Goal: Register for event/course

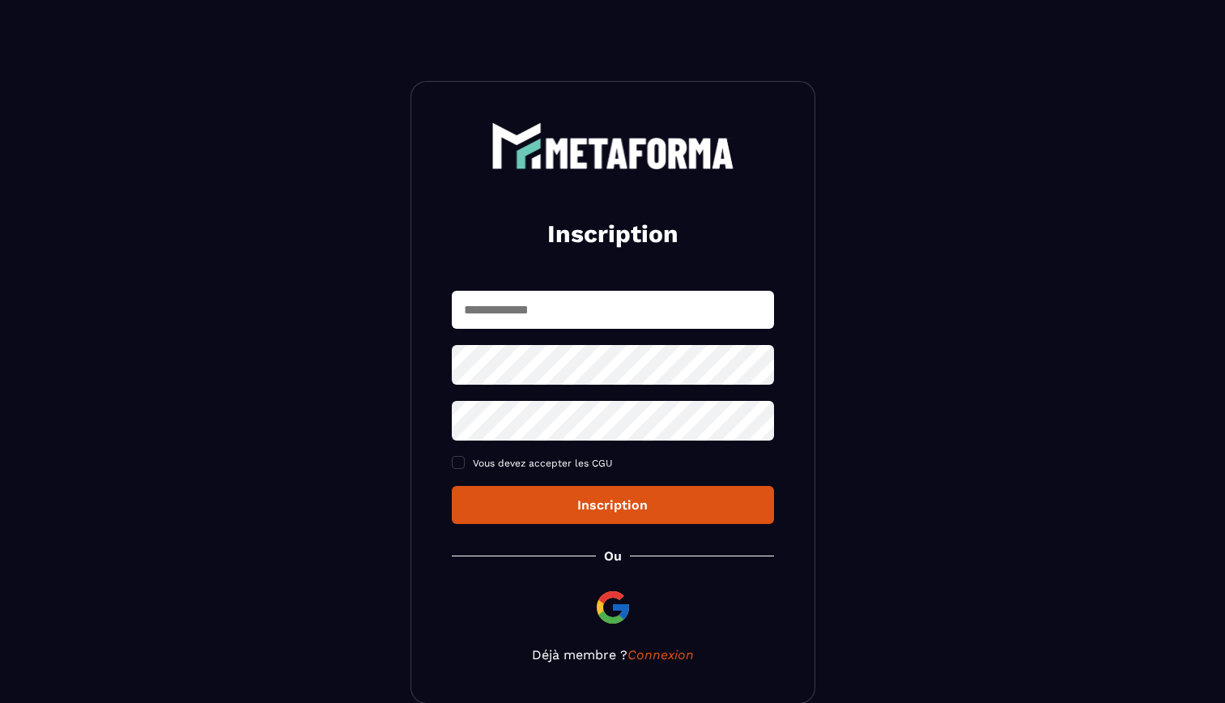
drag, startPoint x: 0, startPoint y: 0, endPoint x: 685, endPoint y: 305, distance: 749.8
click at [685, 305] on input "text" at bounding box center [613, 310] width 322 height 38
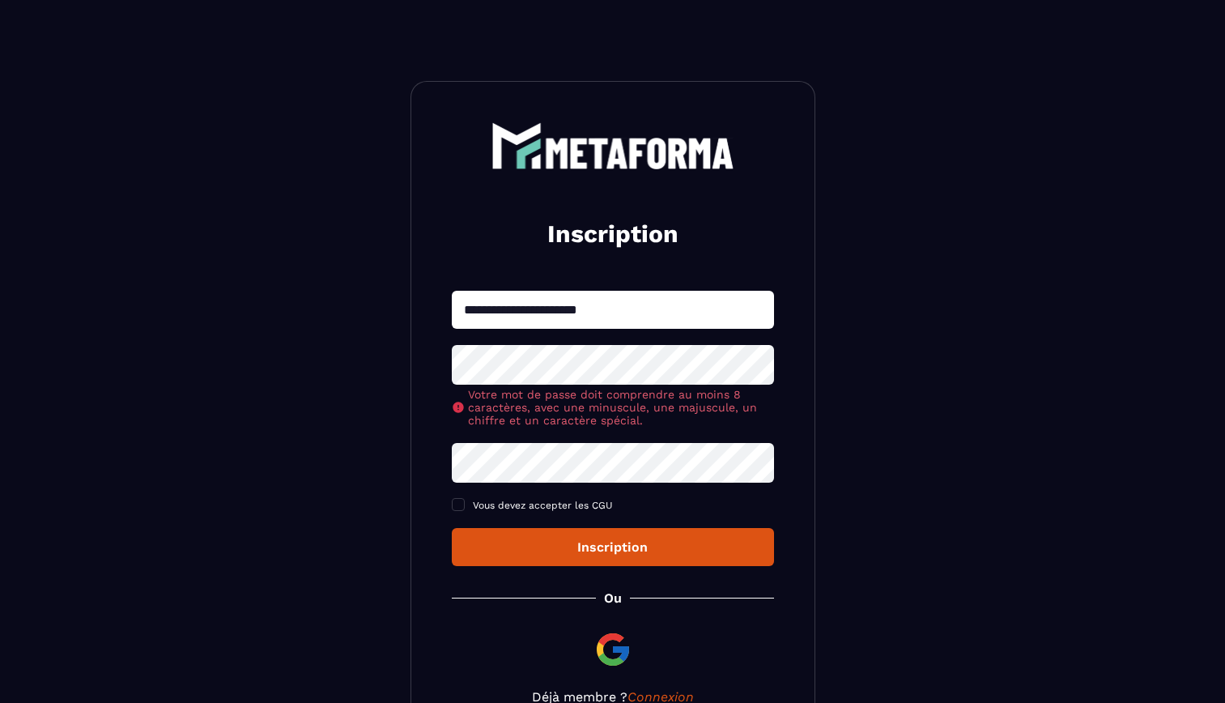
click at [632, 307] on input "**********" at bounding box center [613, 310] width 322 height 38
type input "**********"
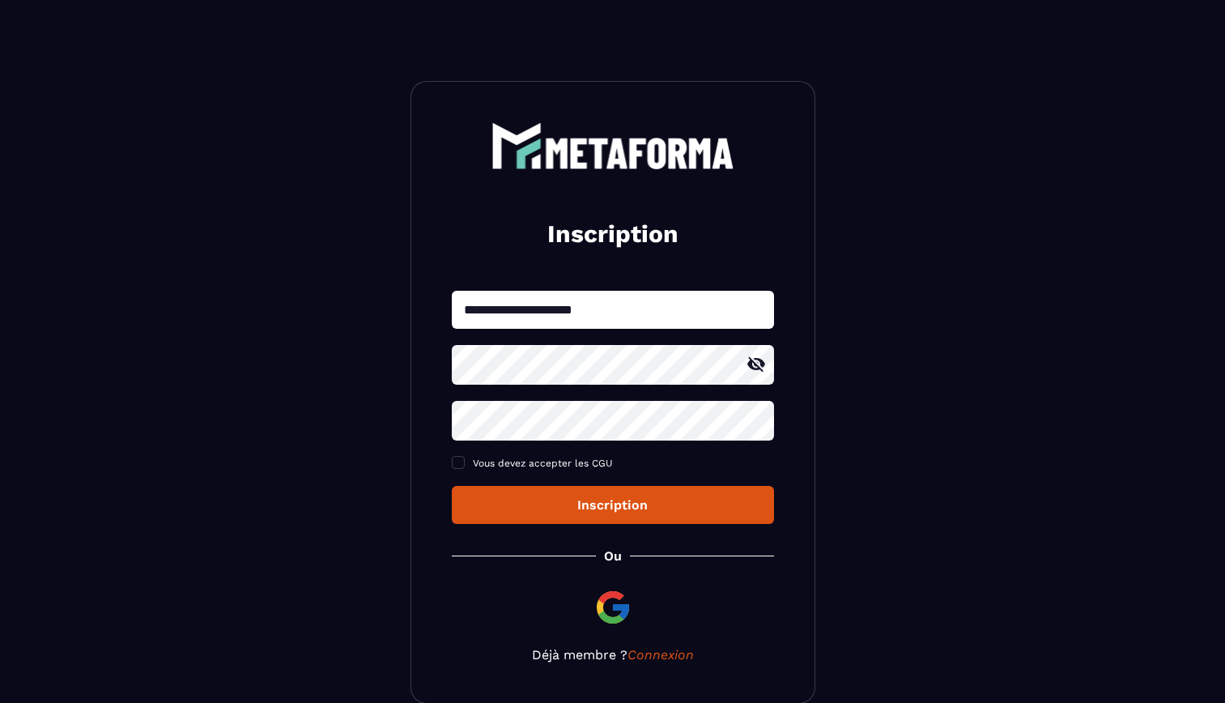
click at [750, 371] on icon at bounding box center [755, 364] width 19 height 19
click at [754, 418] on icon at bounding box center [756, 420] width 18 height 15
click at [754, 418] on icon at bounding box center [756, 420] width 18 height 12
click at [716, 516] on button "Inscription" at bounding box center [613, 505] width 322 height 38
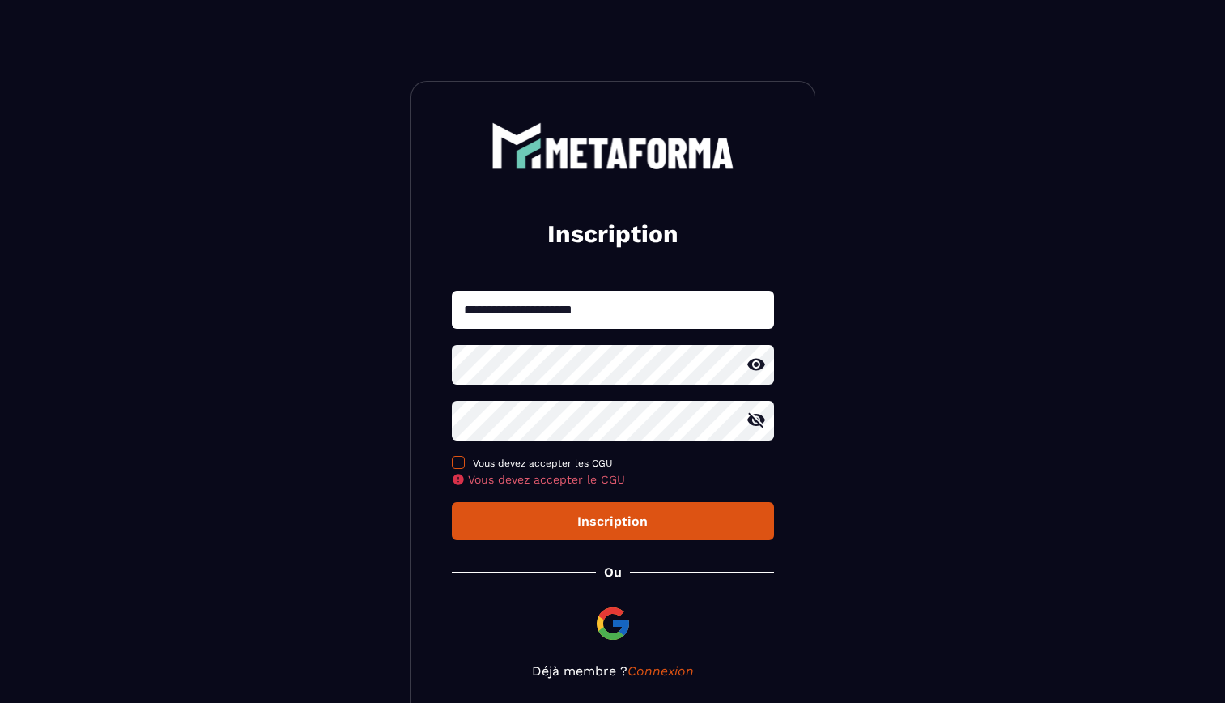
click at [557, 458] on span "Vous devez accepter les CGU" at bounding box center [543, 462] width 140 height 11
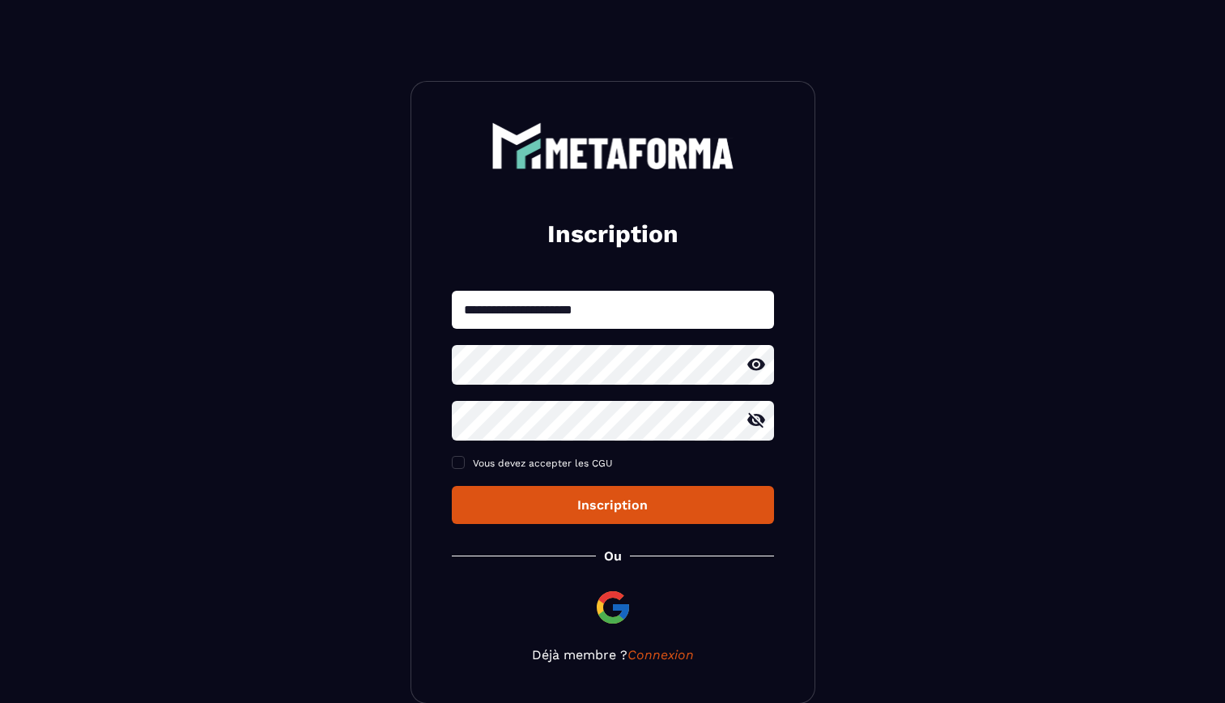
click at [594, 509] on div "Inscription" at bounding box center [613, 504] width 296 height 15
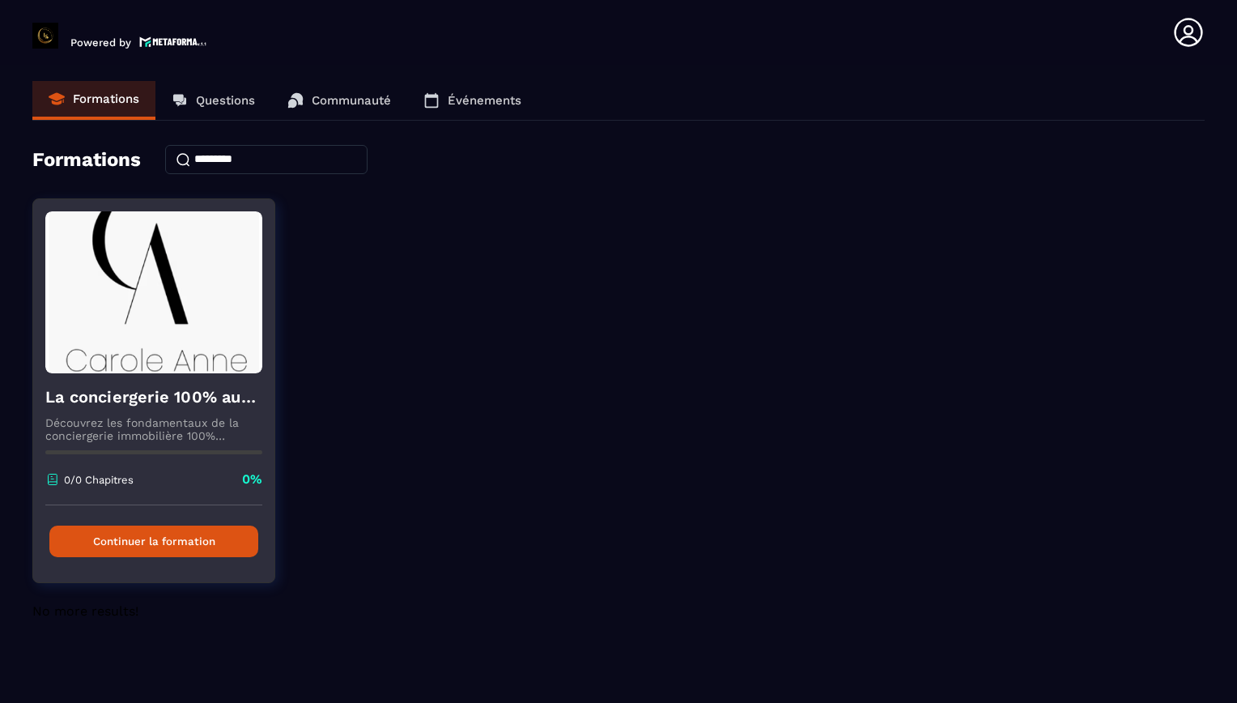
click at [203, 542] on button "Continuer la formation" at bounding box center [153, 541] width 209 height 32
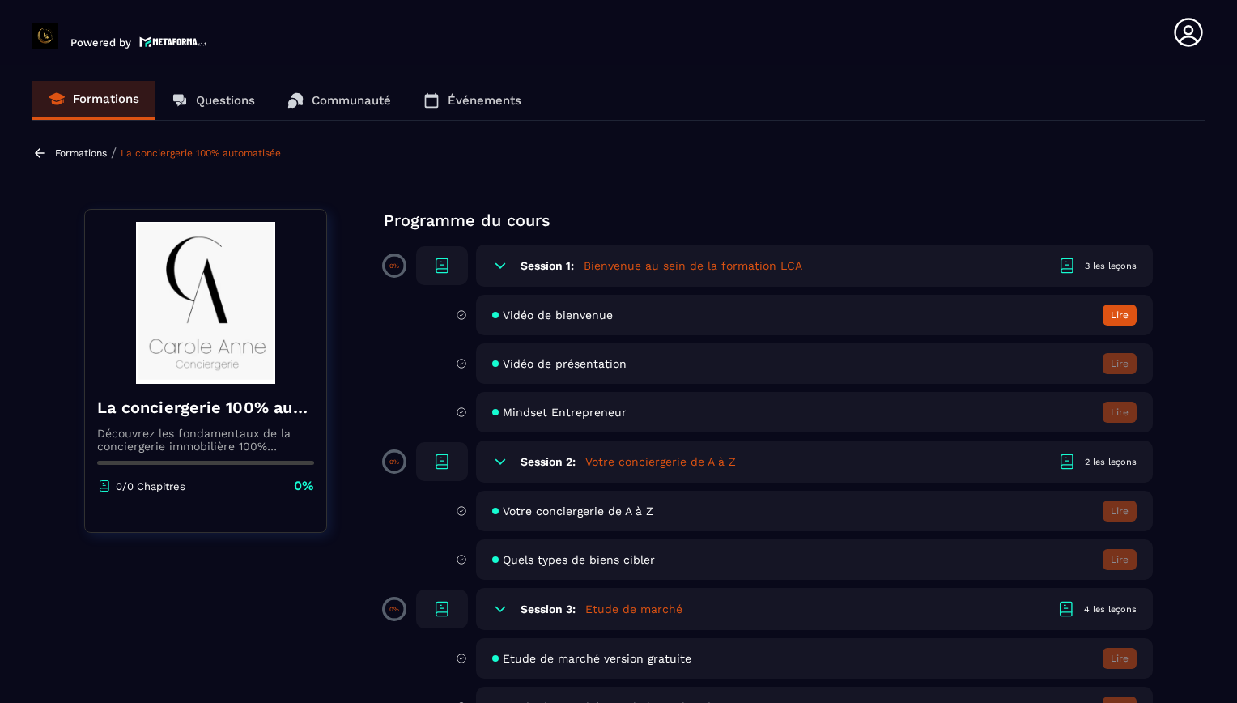
click at [1065, 193] on section "Formations Questions Communauté Événements Formations / La conciergerie 100% au…" at bounding box center [618, 387] width 1237 height 644
click at [535, 266] on h6 "Session 1:" at bounding box center [547, 265] width 53 height 13
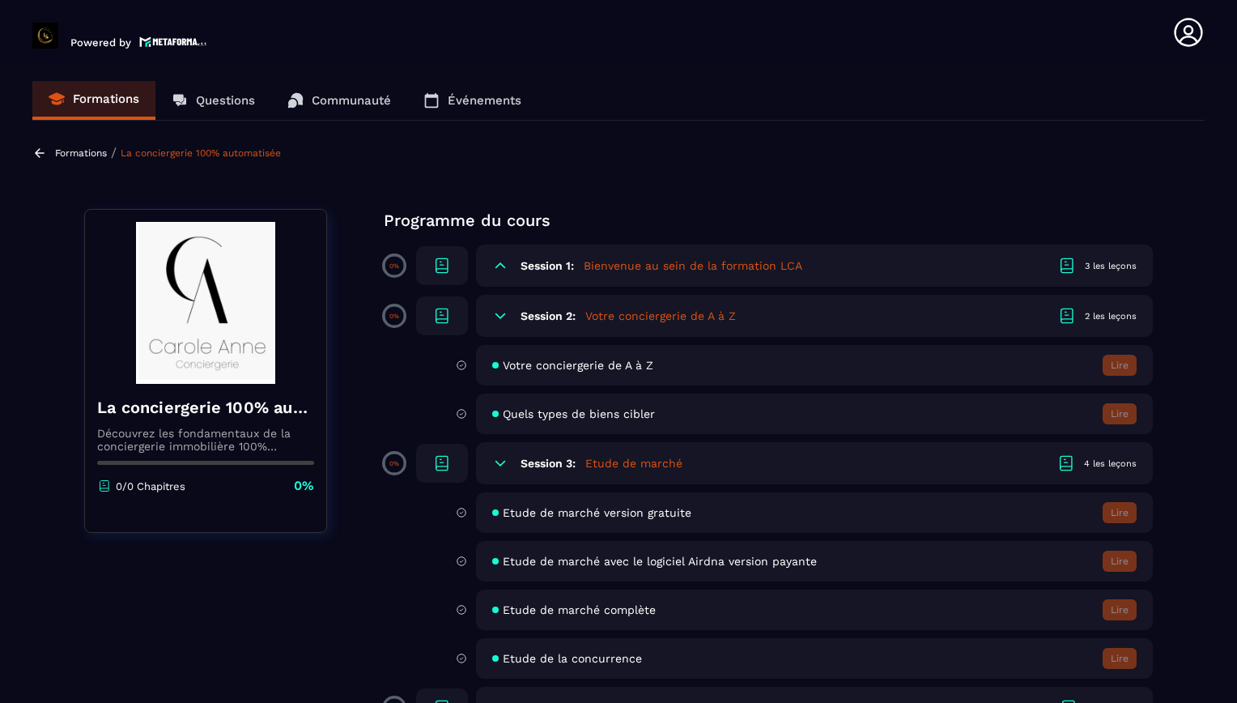
click at [535, 266] on h6 "Session 1:" at bounding box center [547, 265] width 53 height 13
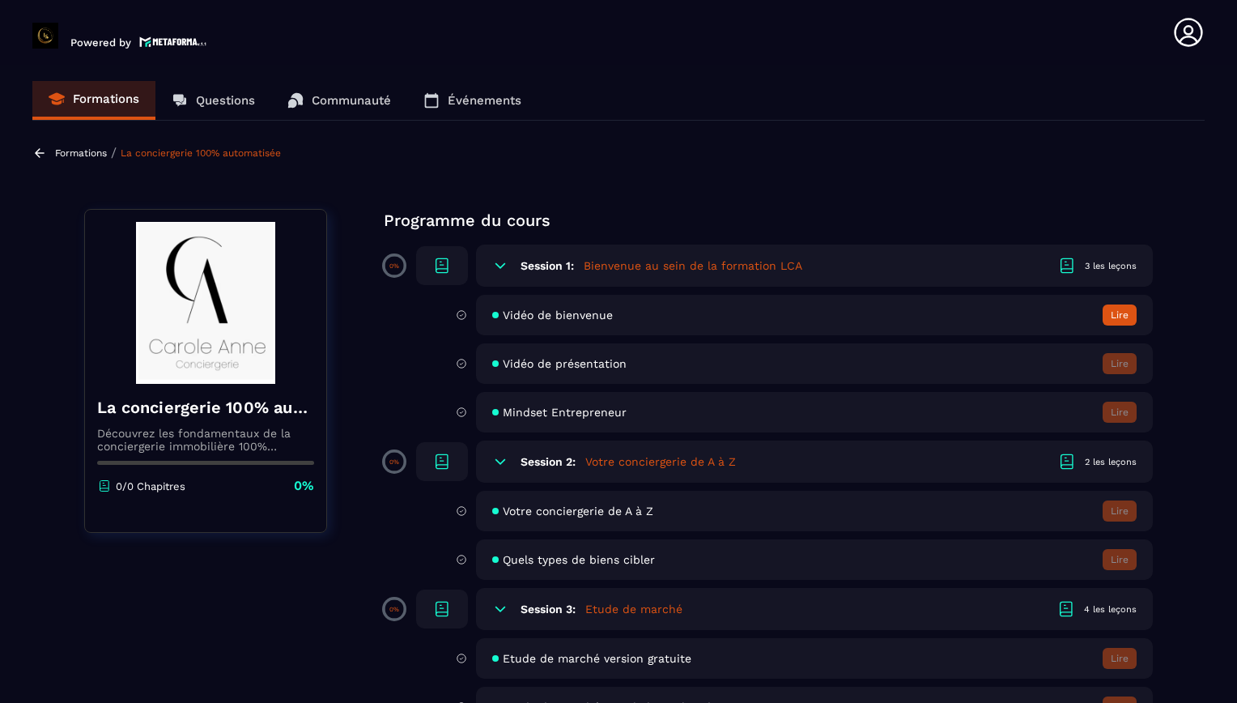
click at [535, 266] on h6 "Session 1:" at bounding box center [547, 265] width 53 height 13
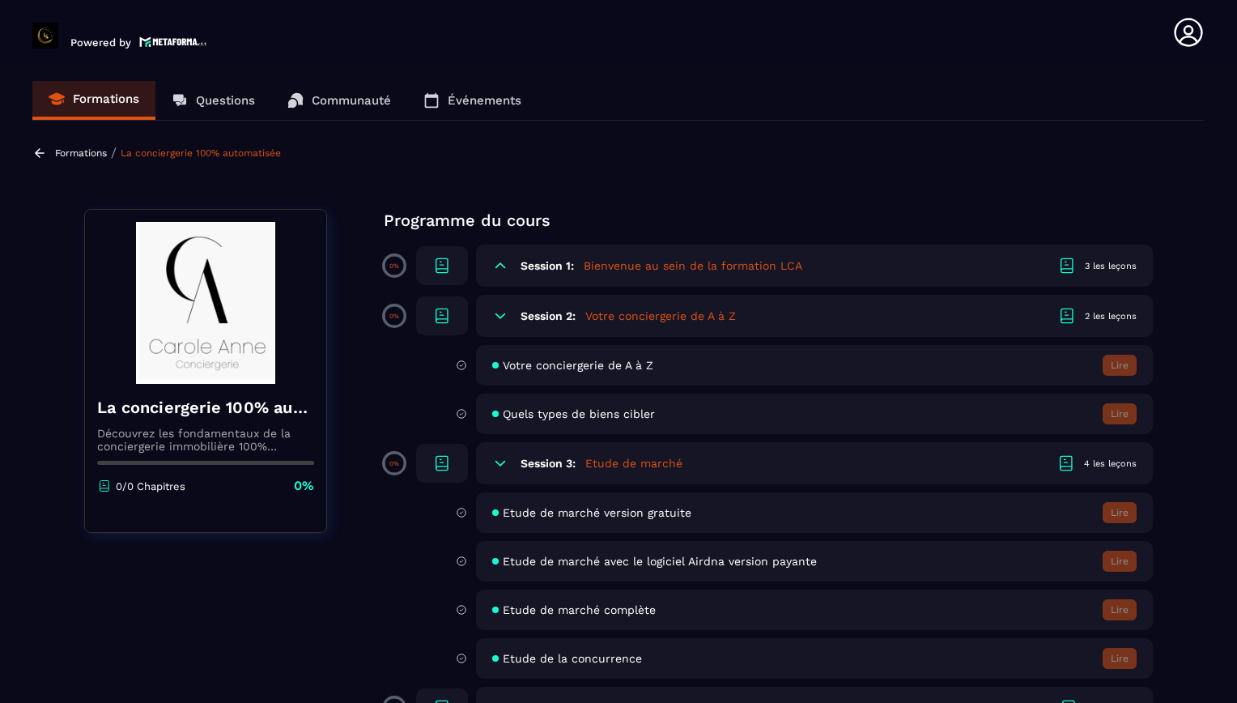
click at [529, 328] on div "Session 2: Votre conciergerie de A à Z 2 les leçons" at bounding box center [814, 316] width 677 height 42
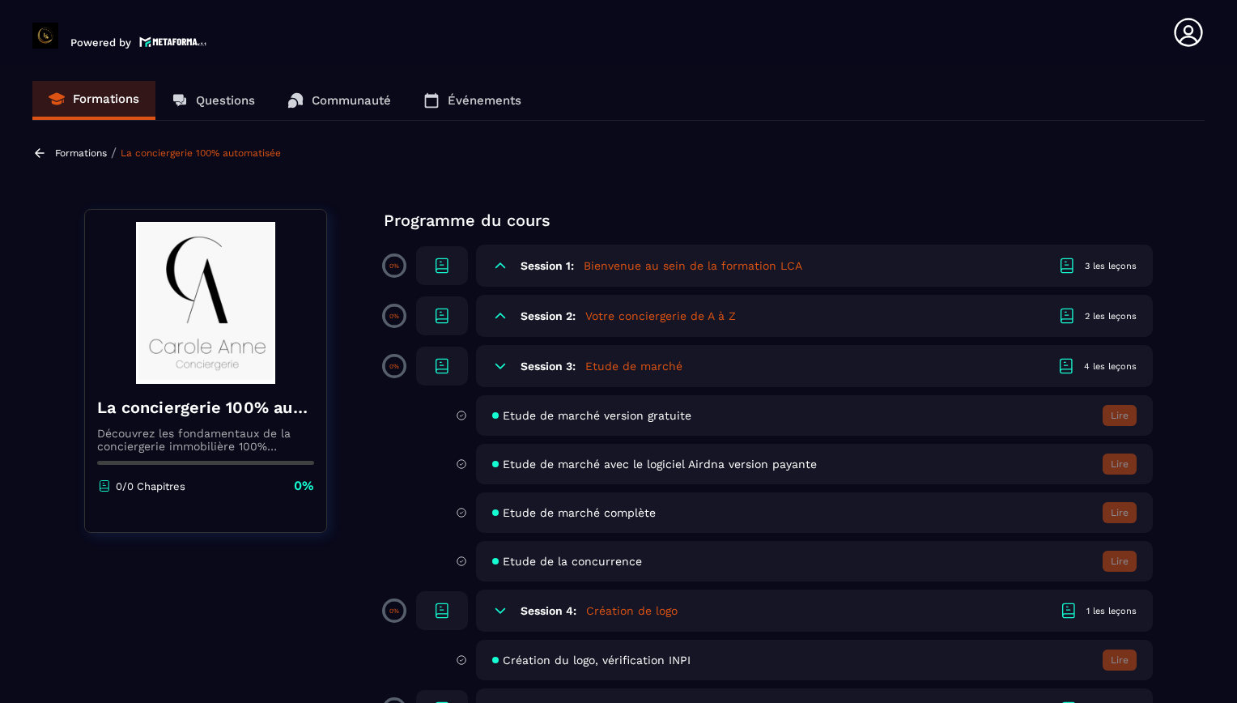
click at [529, 359] on div "Session 3: Etude de marché 4 les leçons" at bounding box center [814, 366] width 677 height 42
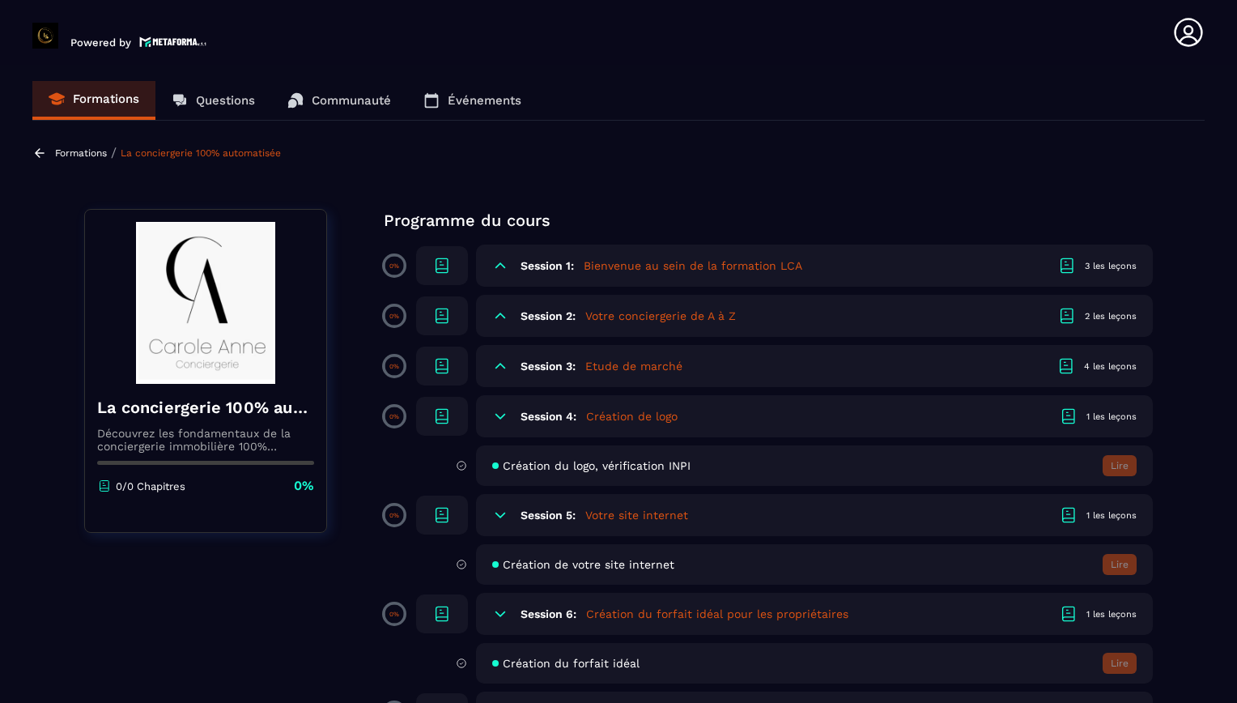
click at [533, 409] on div "Session 4: Création de logo 1 les leçons" at bounding box center [814, 416] width 677 height 42
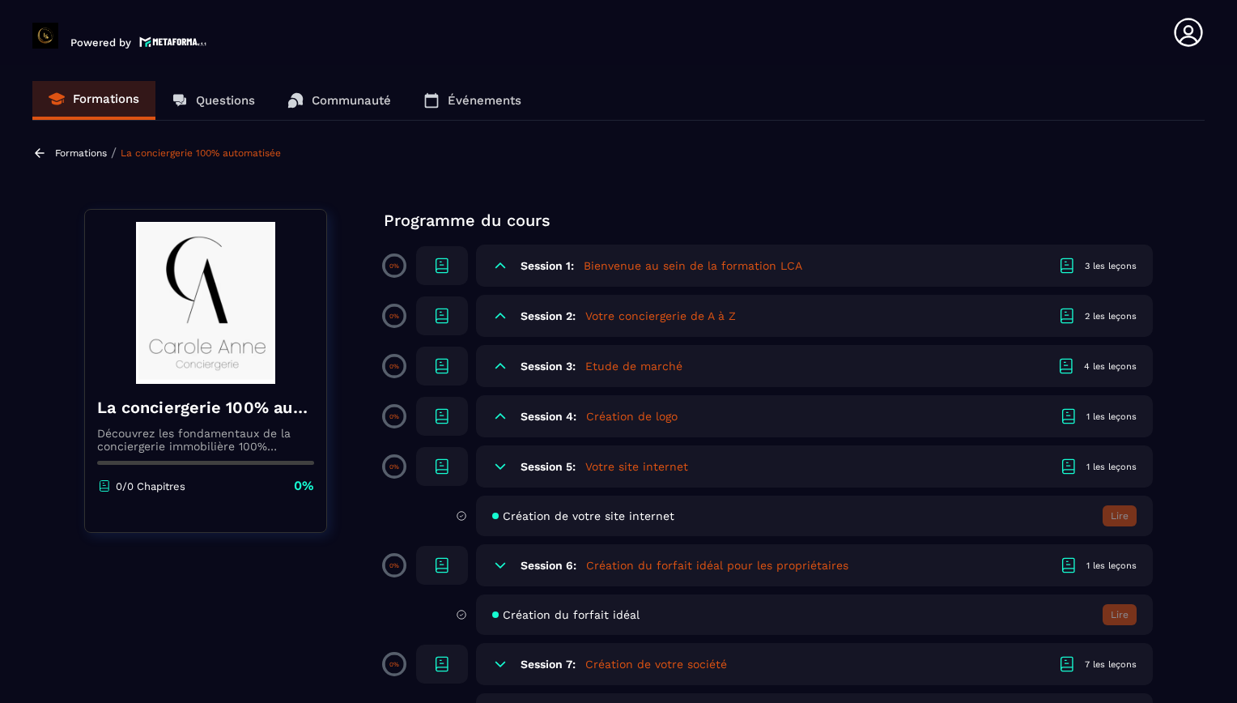
click at [537, 548] on div "Session 6: Création du forfait idéal pour les propriétaires 1 les leçons" at bounding box center [814, 565] width 677 height 42
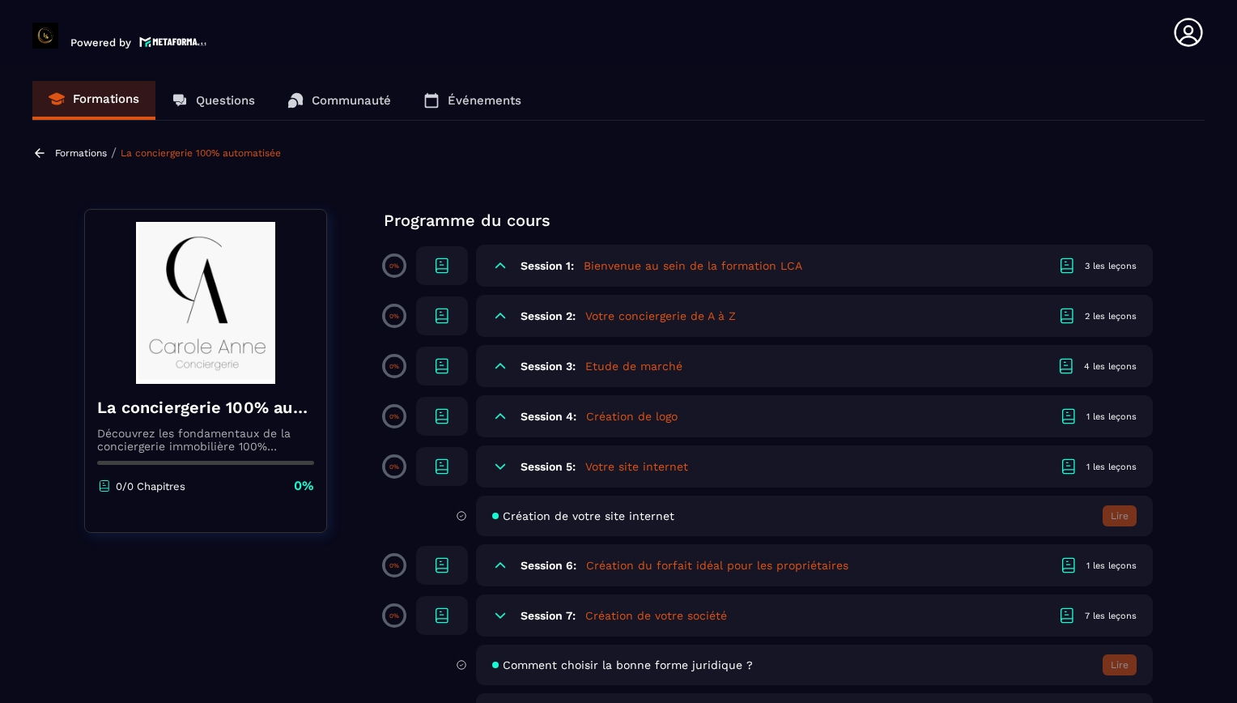
click at [529, 481] on div "Session 5: Votre site internet 1 les leçons" at bounding box center [814, 466] width 677 height 42
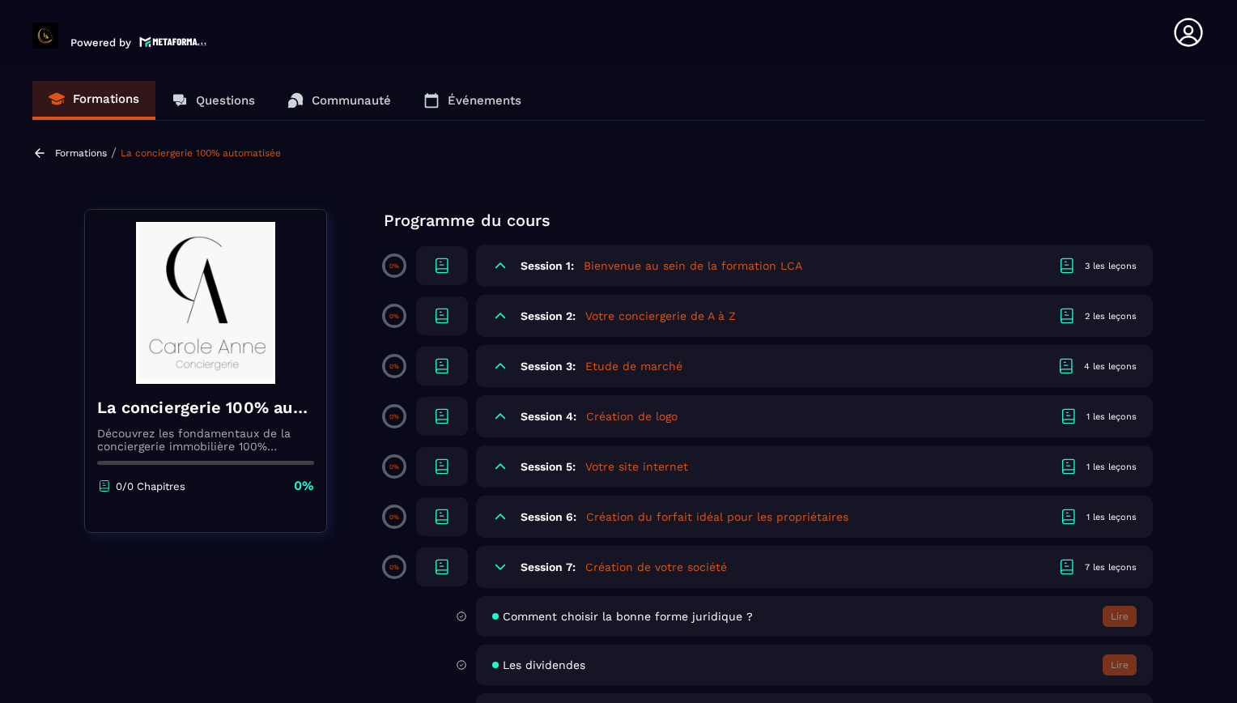
click at [540, 574] on div "Session 7: Création de votre société 7 les leçons" at bounding box center [814, 567] width 677 height 42
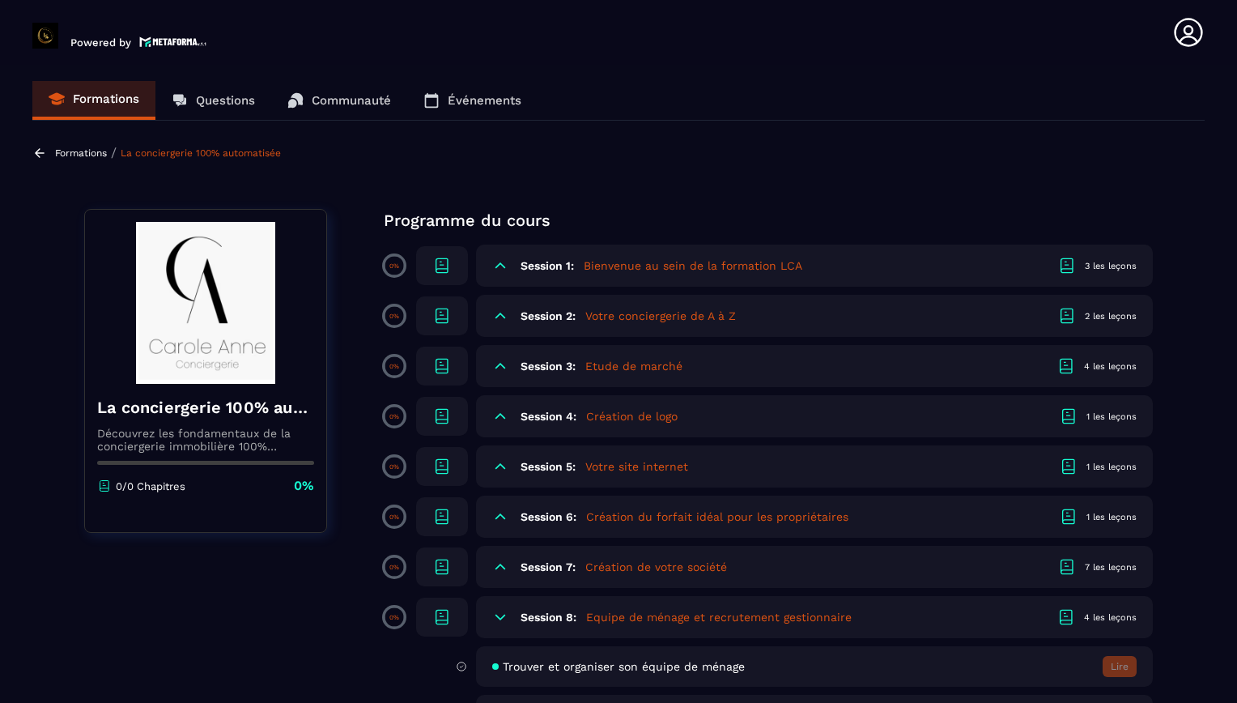
click at [543, 605] on div "Session 8: Equipe de ménage et recrutement gestionnaire 4 les leçons" at bounding box center [814, 617] width 677 height 42
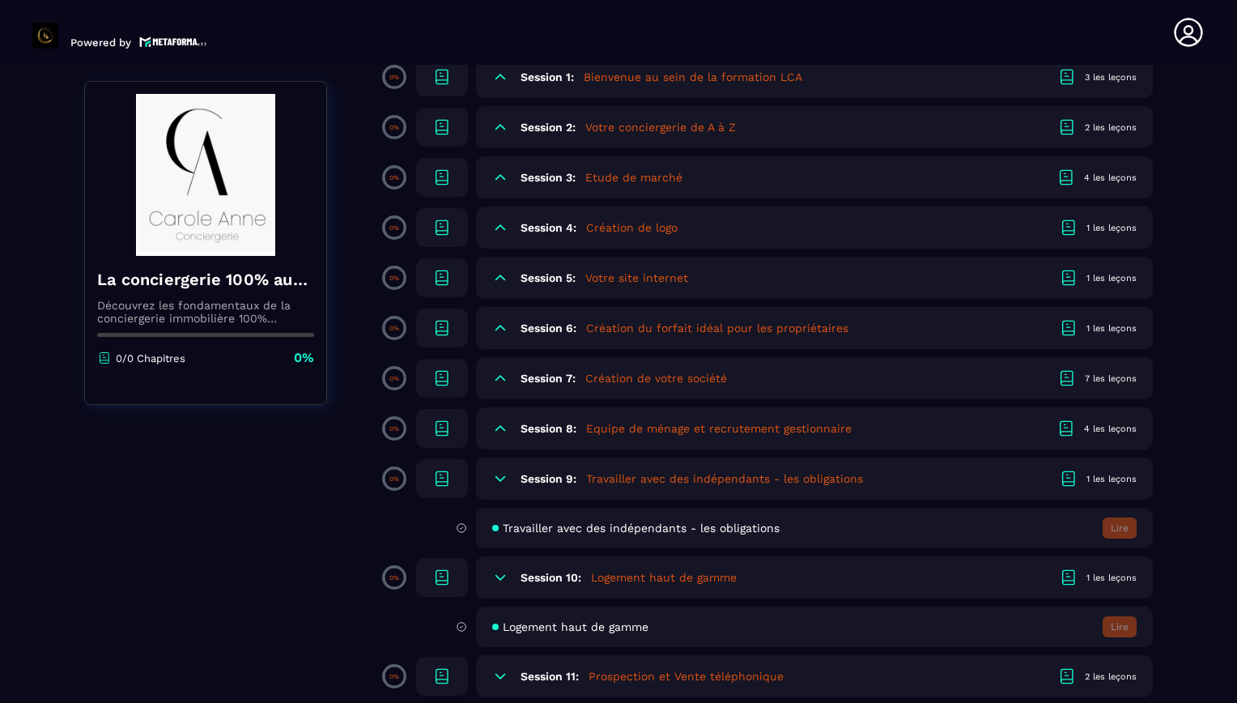
scroll to position [190, 0]
click at [536, 478] on h6 "Session 9:" at bounding box center [549, 476] width 56 height 13
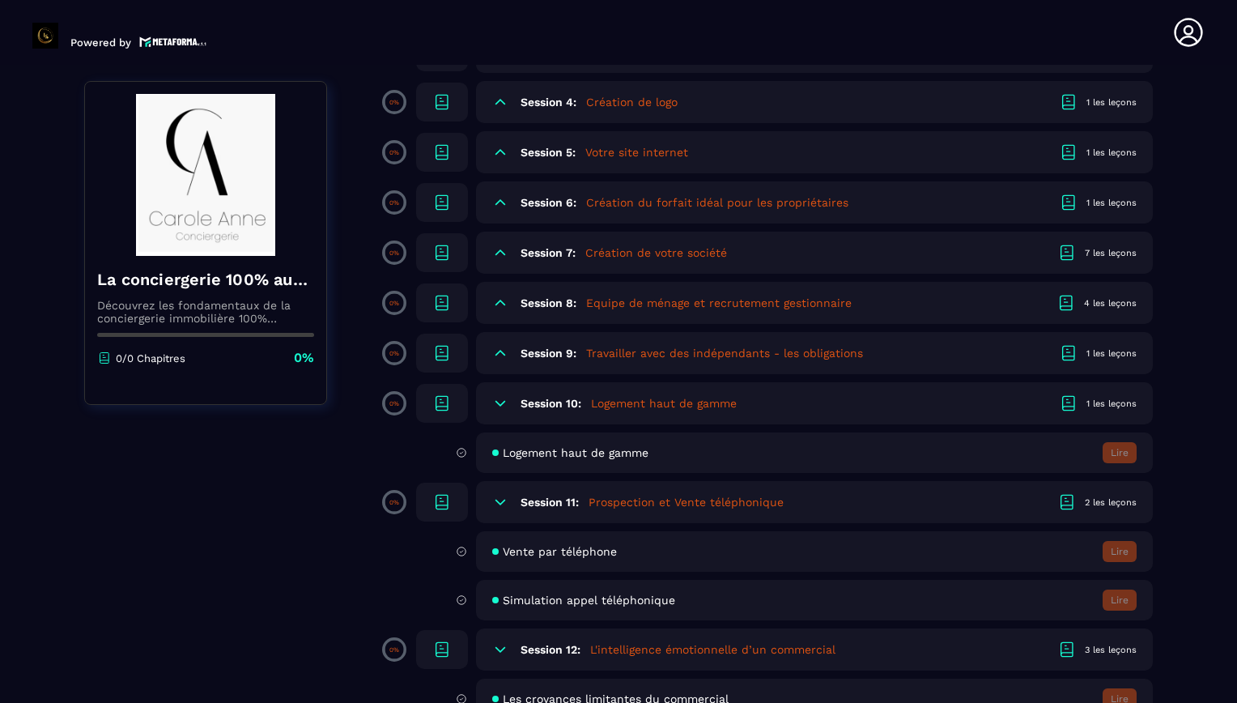
scroll to position [315, 0]
click at [506, 398] on icon at bounding box center [500, 402] width 16 height 16
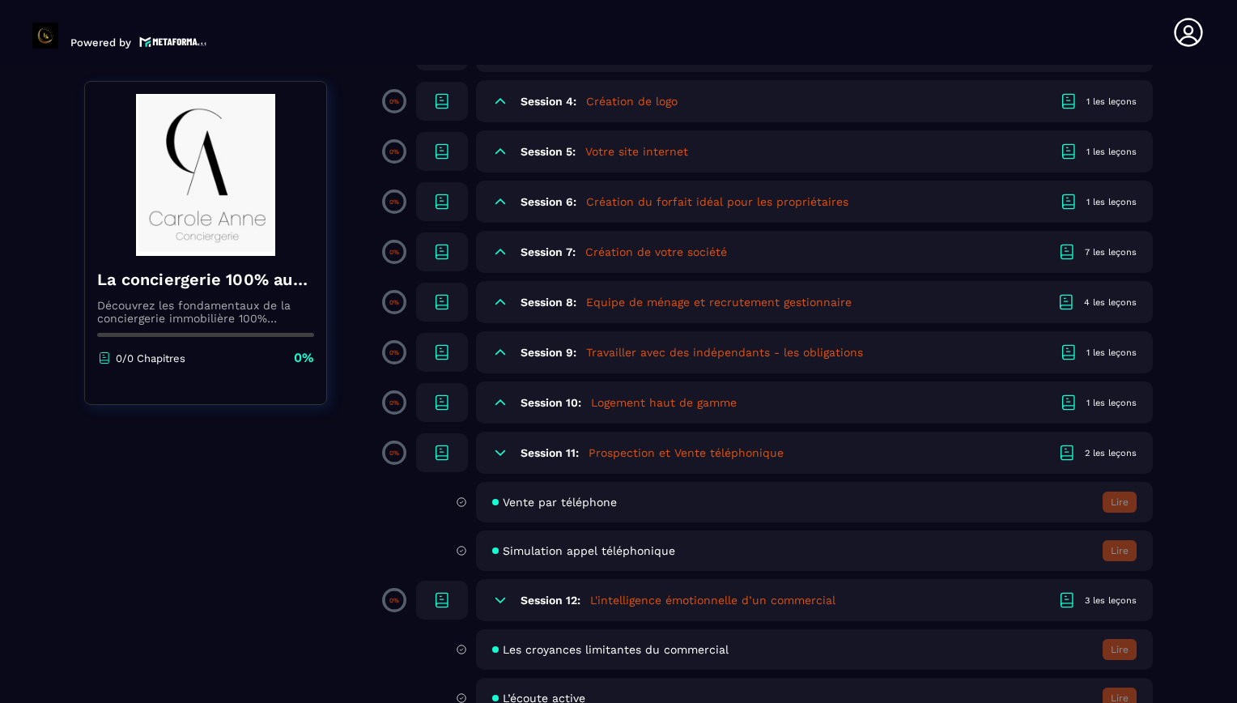
click at [1106, 453] on div "2 les leçons" at bounding box center [1111, 453] width 52 height 12
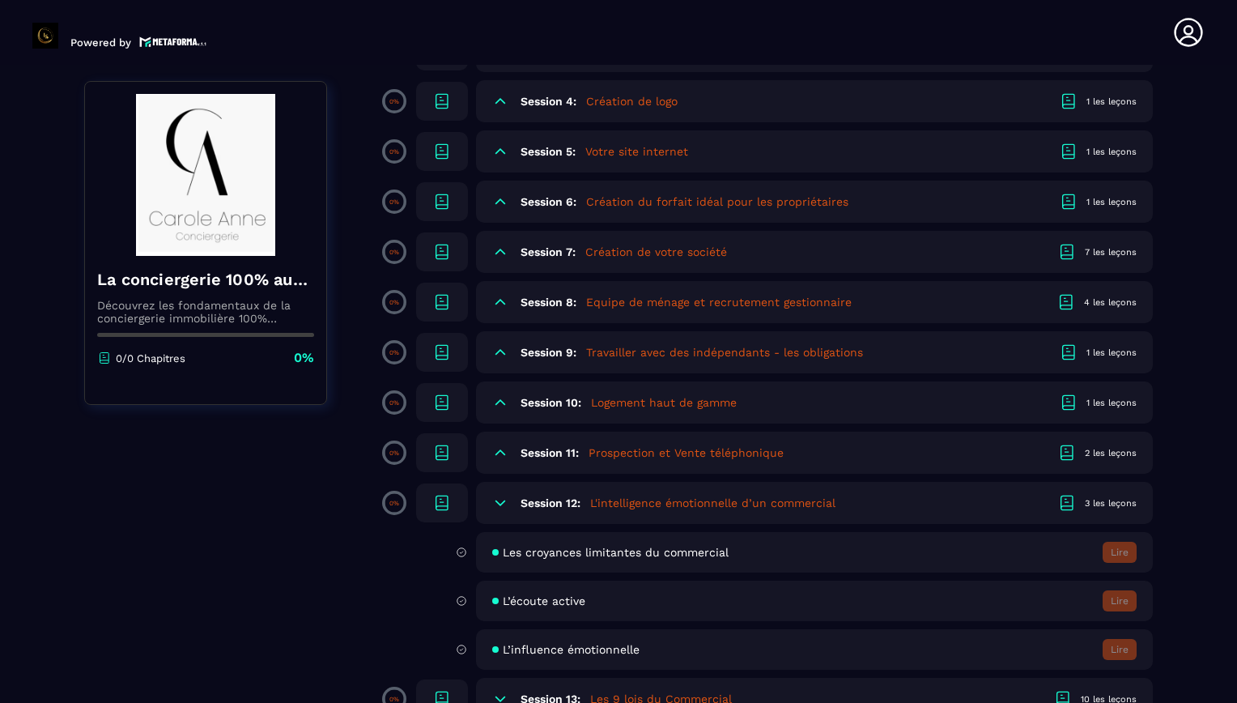
click at [1106, 453] on div "2 les leçons" at bounding box center [1111, 453] width 52 height 12
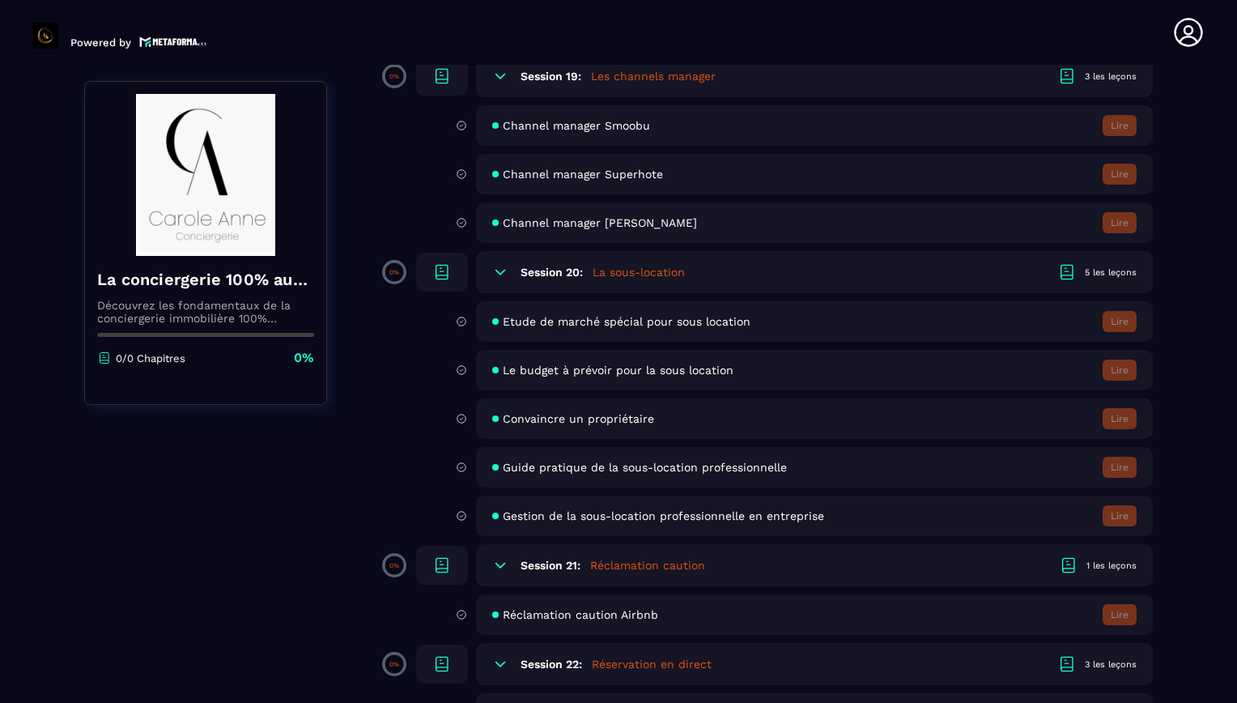
scroll to position [2357, 0]
